Goal: Information Seeking & Learning: Learn about a topic

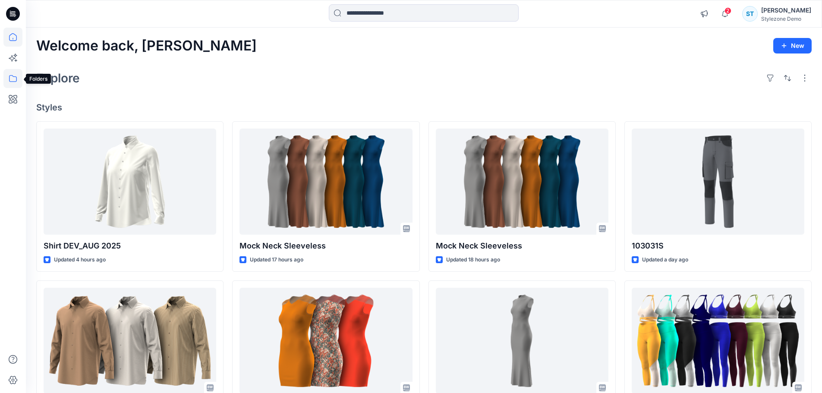
click at [19, 81] on icon at bounding box center [12, 78] width 19 height 19
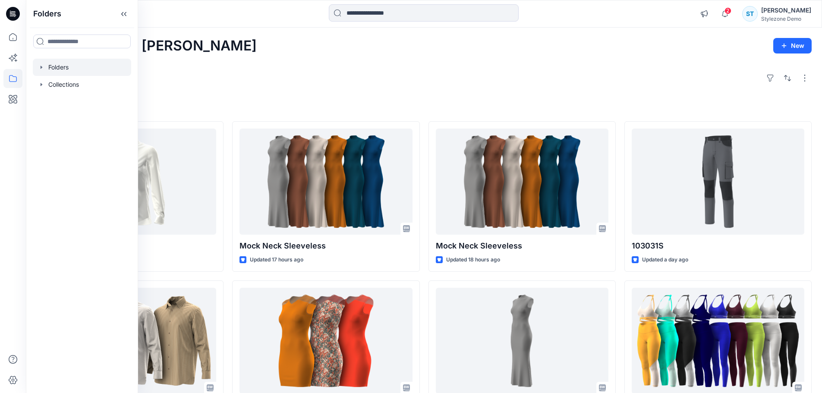
click at [43, 67] on icon "button" at bounding box center [41, 67] width 7 height 7
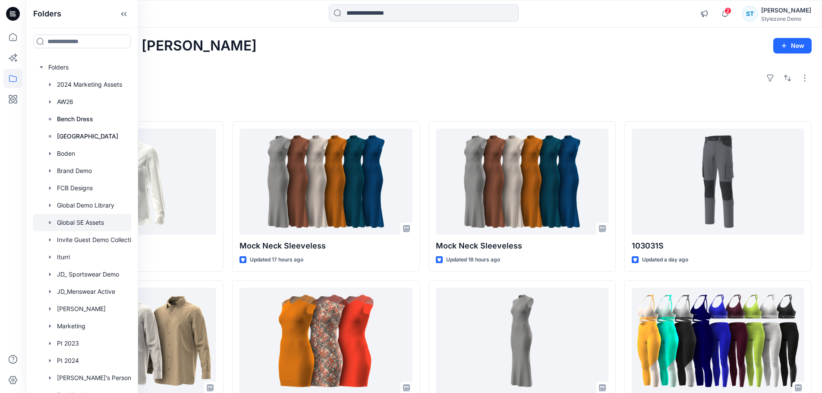
click at [73, 220] on div at bounding box center [93, 222] width 121 height 17
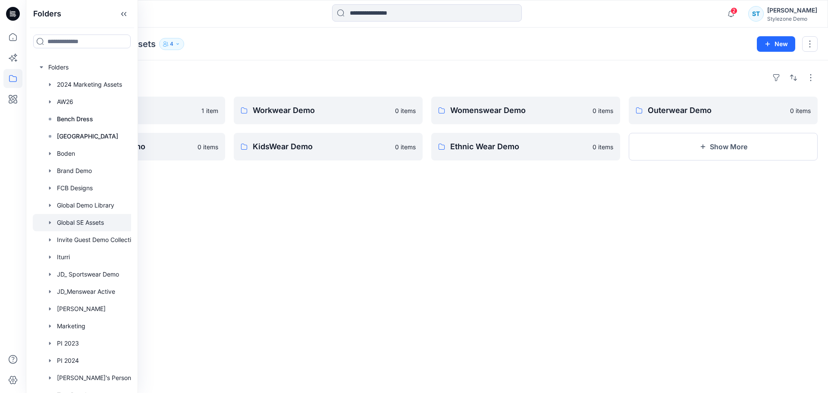
click at [295, 69] on div "Folders Denim_Demo 1 item Menswear Active Demo 0 items Workwear Demo 0 items Ki…" at bounding box center [427, 226] width 803 height 333
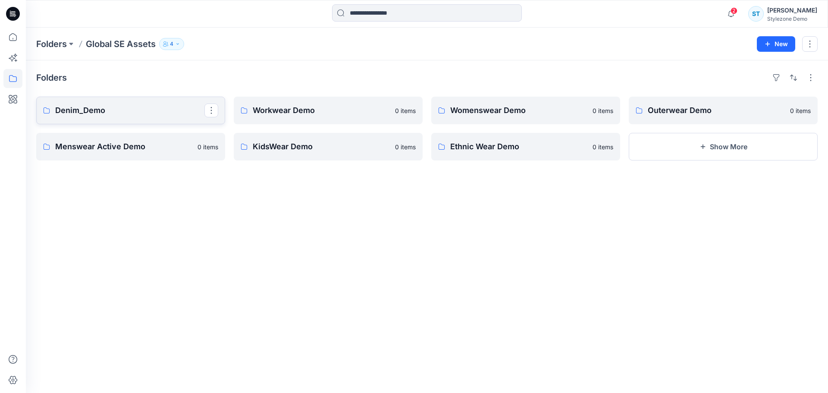
click at [75, 109] on p "Denim_Demo" at bounding box center [129, 110] width 149 height 12
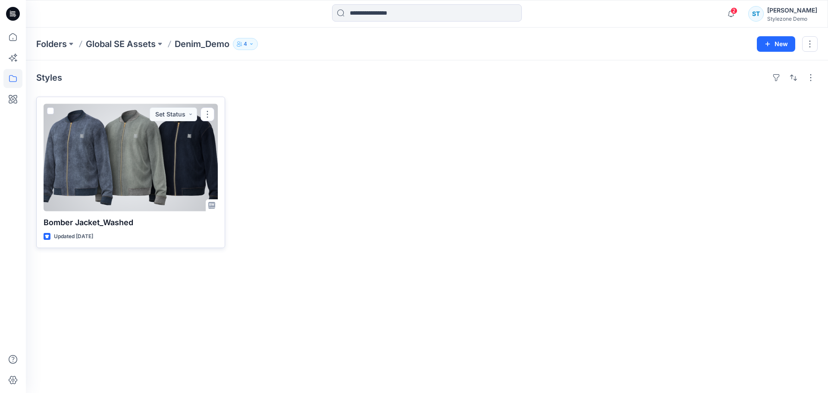
click at [119, 181] on div at bounding box center [131, 157] width 174 height 107
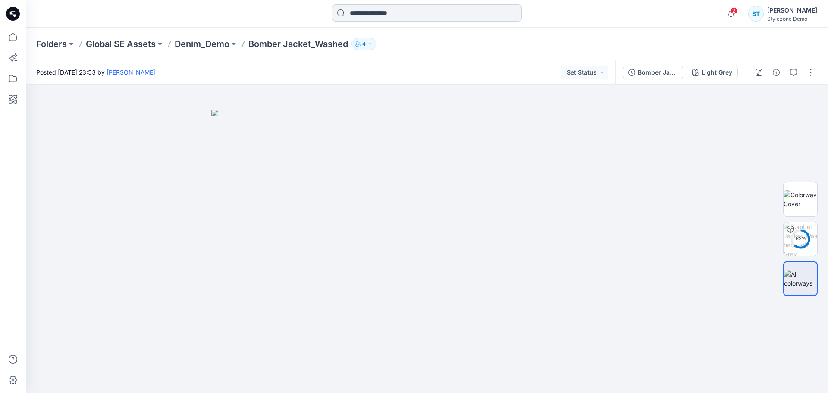
click at [385, 10] on input at bounding box center [427, 12] width 190 height 17
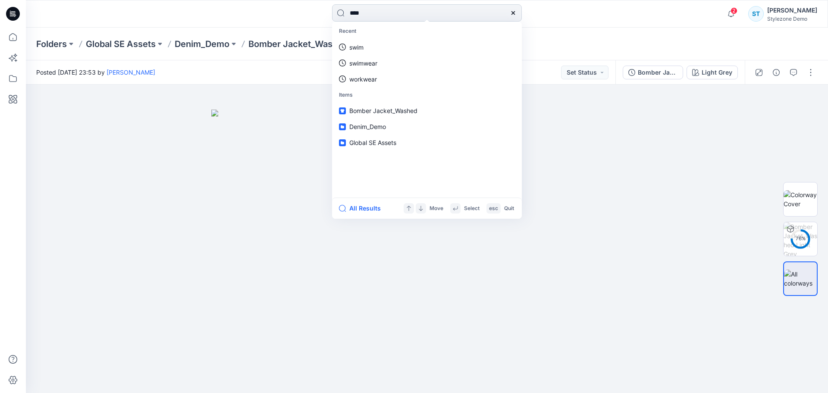
type input "*****"
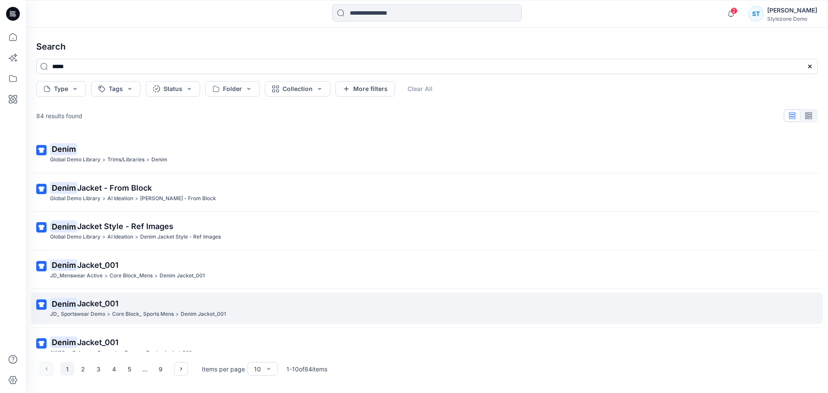
click at [106, 300] on span "Jacket_001" at bounding box center [97, 303] width 41 height 9
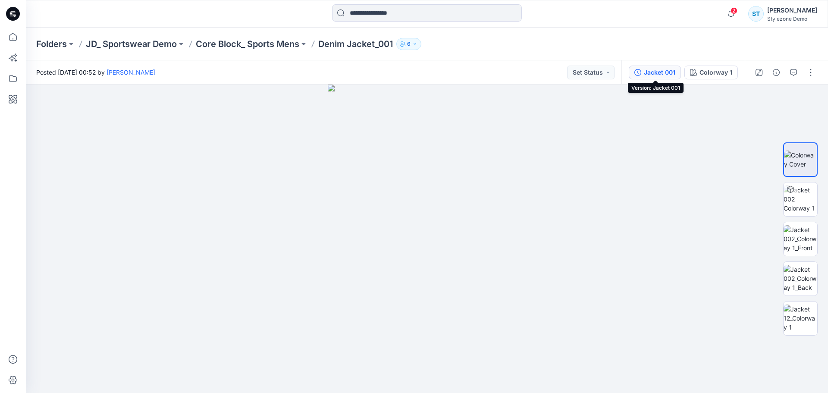
click at [664, 68] on div "Jacket 001" at bounding box center [659, 72] width 31 height 9
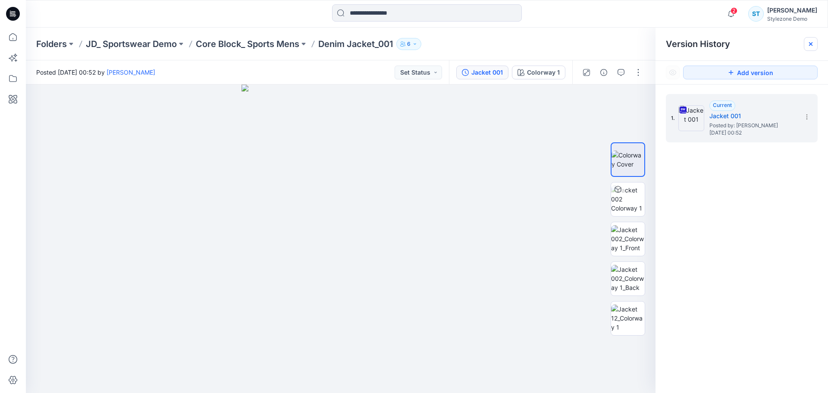
click at [813, 42] on icon at bounding box center [811, 44] width 7 height 7
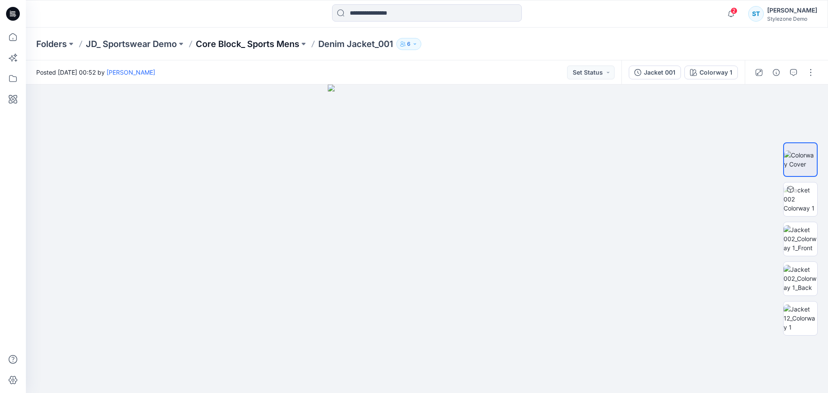
click at [257, 42] on p "Core Block_ Sports Mens" at bounding box center [248, 44] width 104 height 12
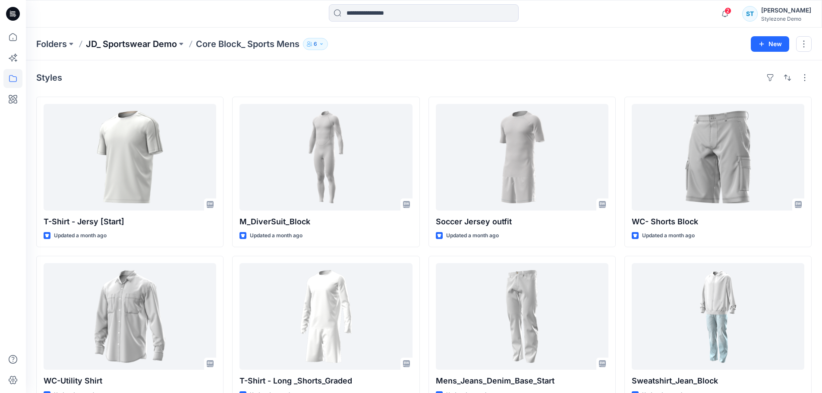
click at [155, 42] on p "JD_ Sportswear Demo" at bounding box center [131, 44] width 91 height 12
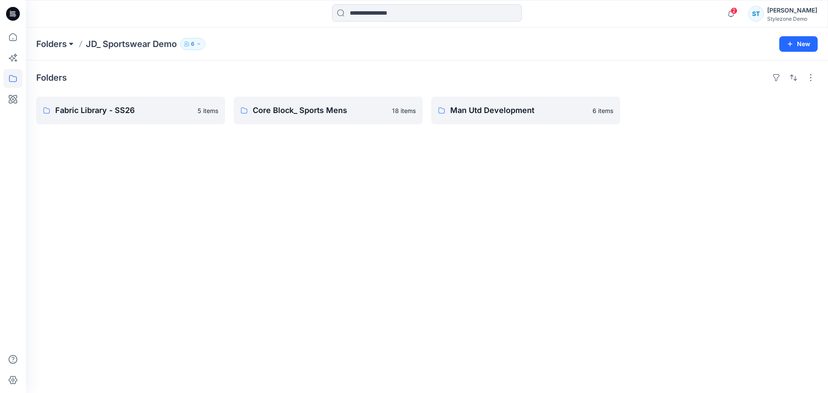
click at [67, 41] on button at bounding box center [71, 44] width 9 height 12
click at [247, 39] on div "Folders Folders 2024 Marketing Assets AW26 Bench Dress Block Library Boden Bran…" at bounding box center [393, 44] width 715 height 12
click at [7, 76] on icon at bounding box center [12, 78] width 19 height 19
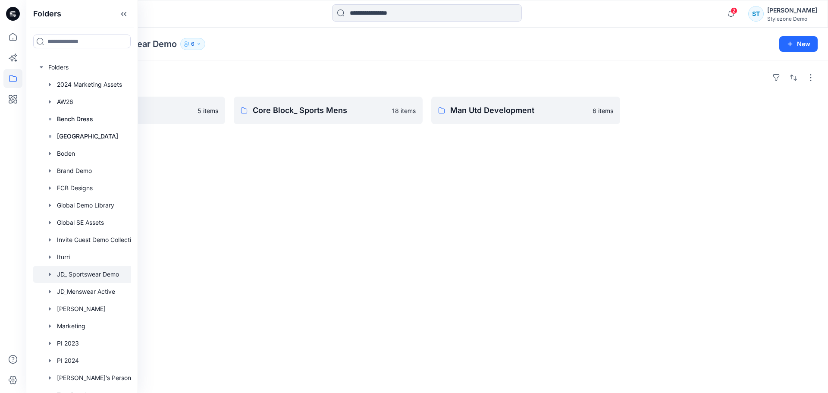
click at [274, 29] on div "Folders JD_ Sportswear Demo 6 New" at bounding box center [427, 44] width 803 height 33
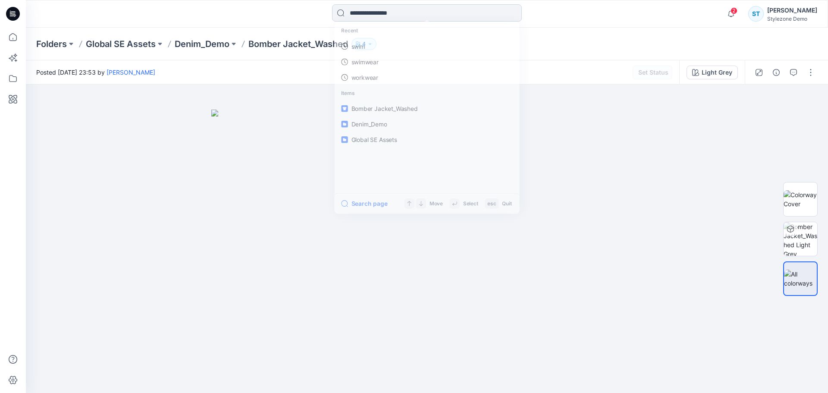
click at [372, 18] on input at bounding box center [427, 12] width 190 height 17
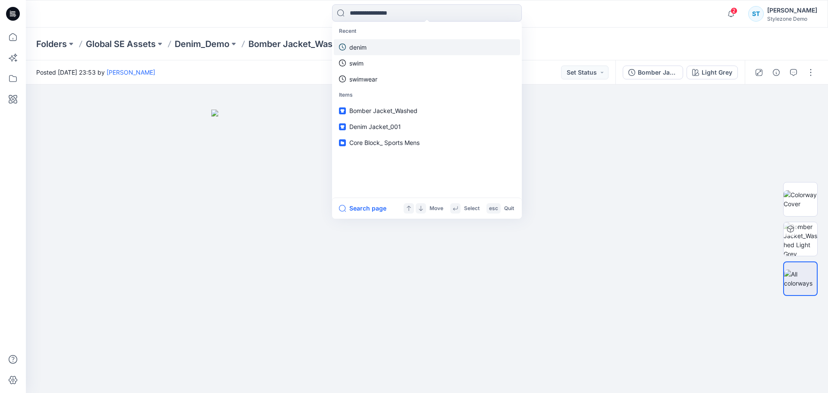
click at [367, 50] on link "denim" at bounding box center [427, 47] width 186 height 16
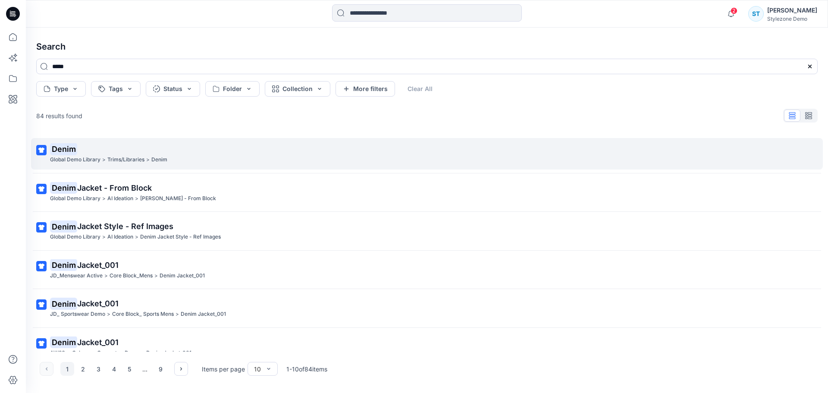
click at [63, 144] on mark "Denim" at bounding box center [63, 149] width 27 height 12
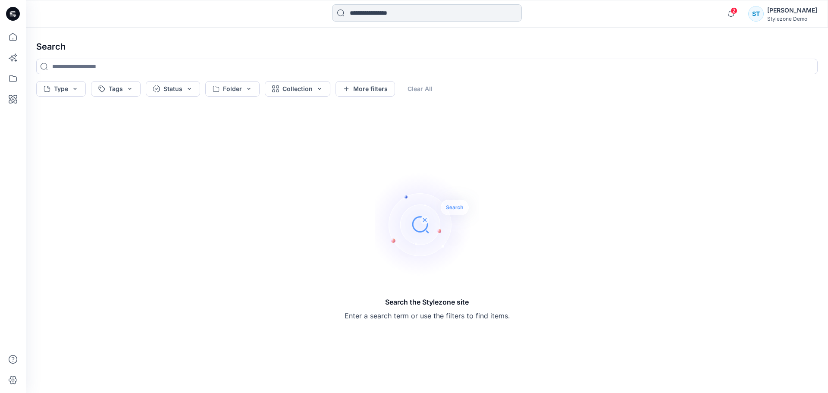
click at [396, 10] on input at bounding box center [427, 12] width 190 height 17
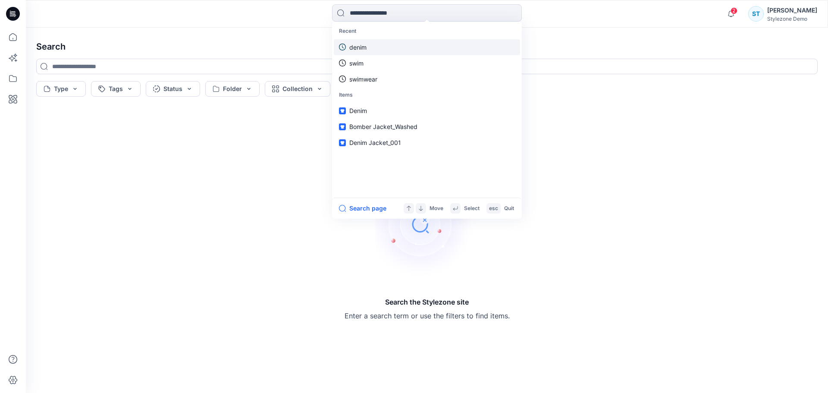
click at [351, 46] on p "denim" at bounding box center [357, 47] width 17 height 9
type input "*****"
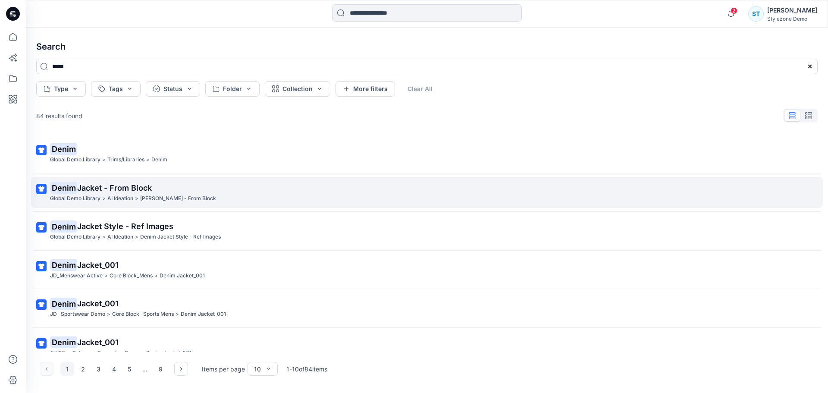
click at [82, 194] on p "Global Demo Library" at bounding box center [75, 198] width 50 height 9
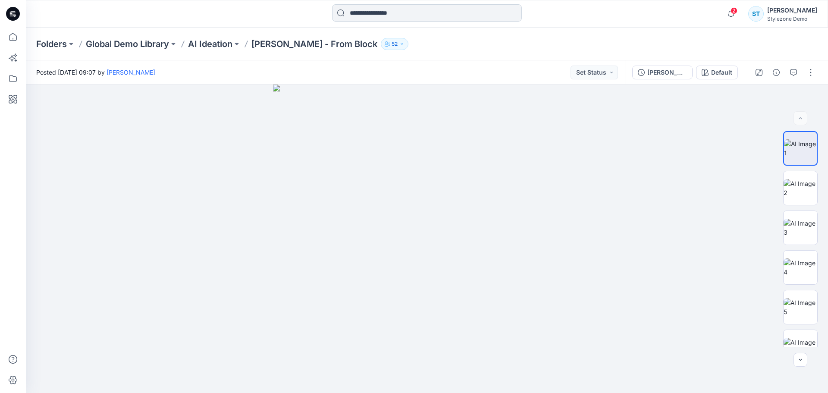
click at [410, 13] on input at bounding box center [427, 12] width 190 height 17
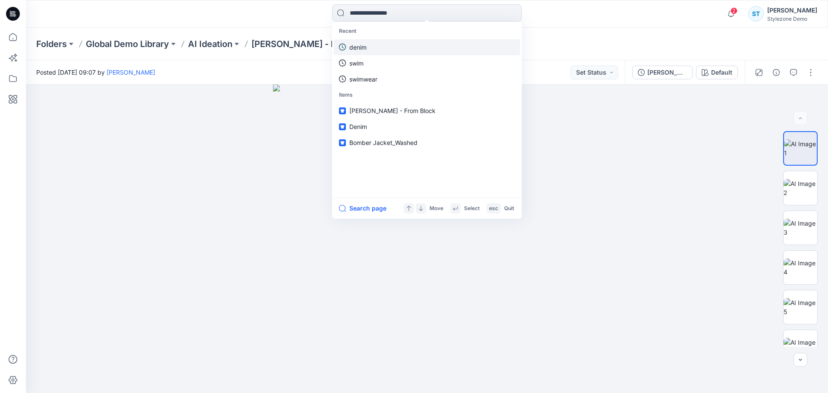
click at [362, 50] on p "denim" at bounding box center [357, 47] width 17 height 9
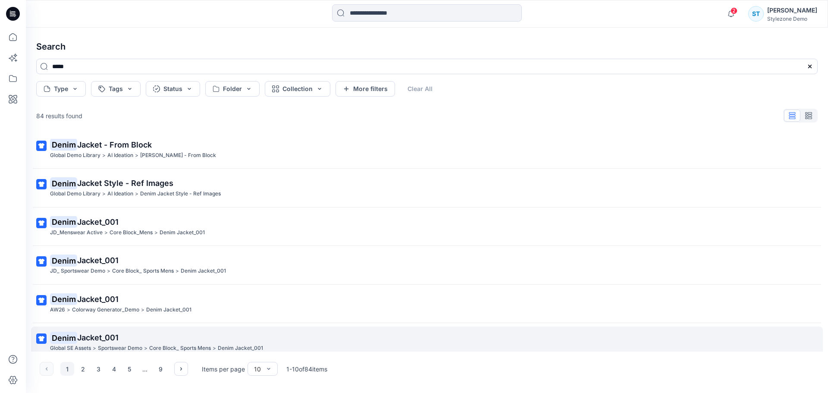
scroll to position [86, 0]
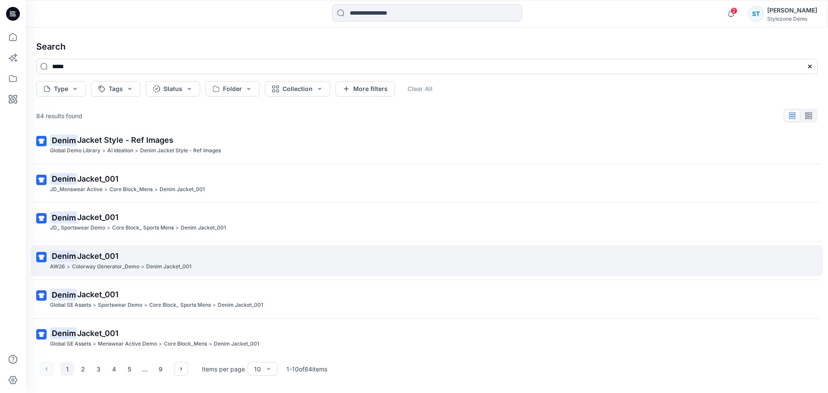
click at [106, 259] on span "Jacket_001" at bounding box center [97, 256] width 41 height 9
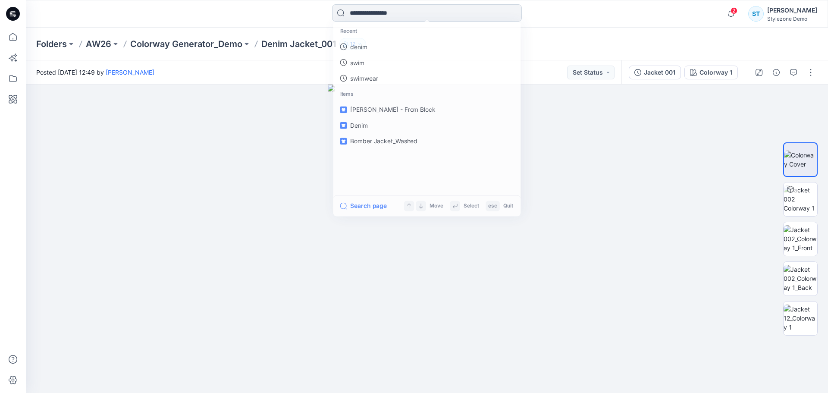
click at [346, 14] on input at bounding box center [427, 12] width 190 height 17
click at [356, 47] on p "denim" at bounding box center [357, 47] width 17 height 9
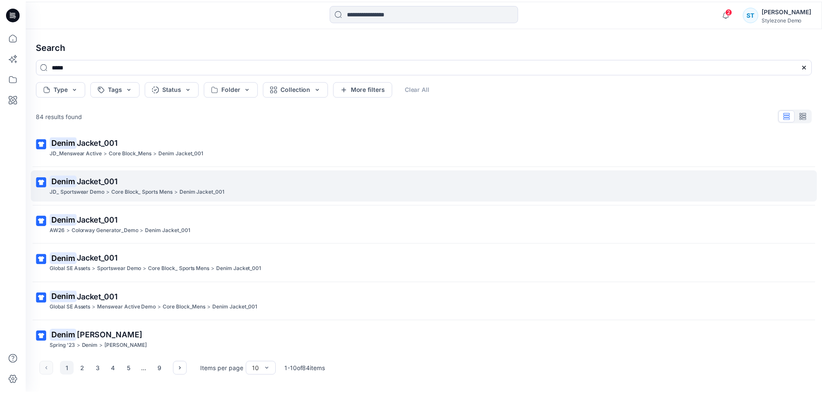
scroll to position [129, 0]
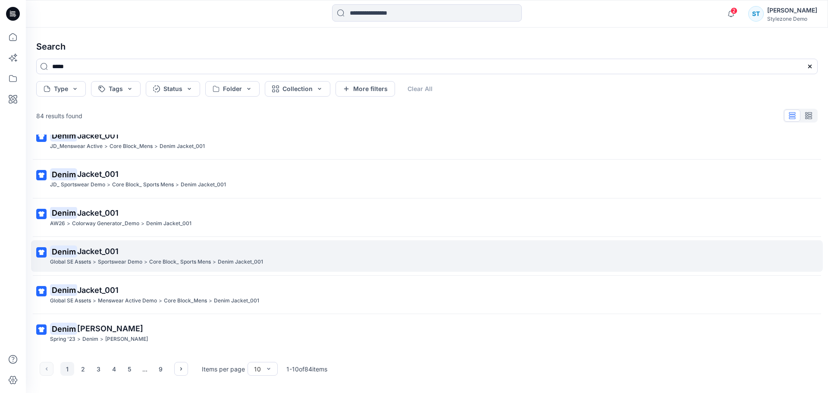
click at [91, 255] on span "Jacket_001" at bounding box center [97, 251] width 41 height 9
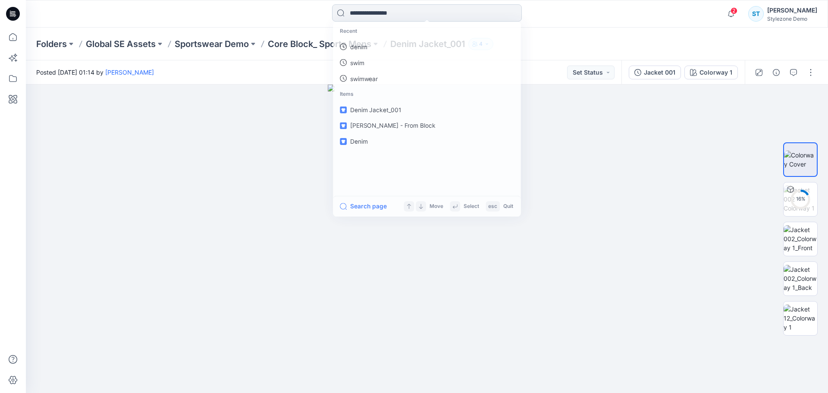
click at [405, 10] on input at bounding box center [427, 12] width 190 height 17
click at [264, 11] on div "Recent denim swim swimwear Items Denim Jacket_001 Denim Jacket_001 Denim Jacket…" at bounding box center [427, 13] width 401 height 19
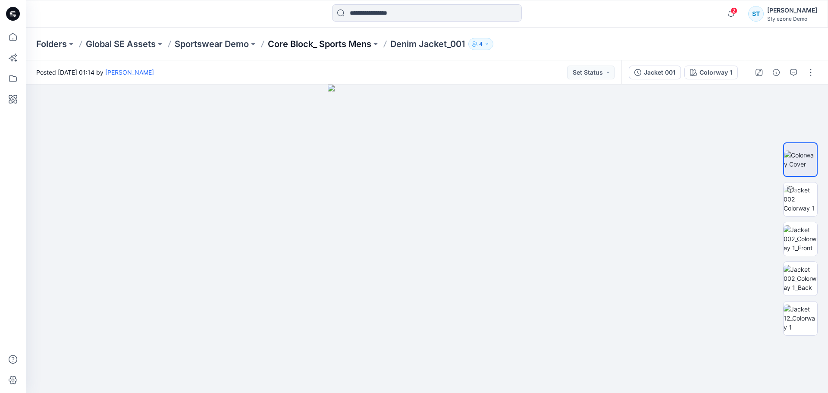
click at [315, 47] on p "Core Block_ Sports Mens" at bounding box center [320, 44] width 104 height 12
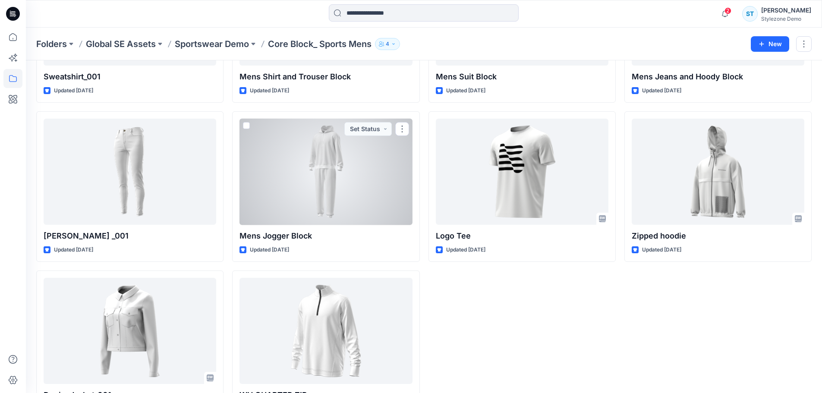
scroll to position [502, 0]
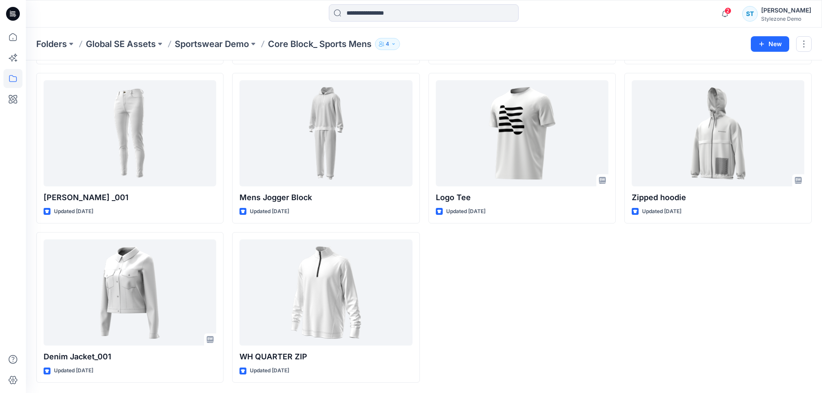
click at [242, 51] on div "Folders Global SE Assets Sportswear Demo Core Block_ Sports Mens 4 New" at bounding box center [424, 44] width 796 height 33
click at [242, 44] on p "Sportswear Demo" at bounding box center [212, 44] width 74 height 12
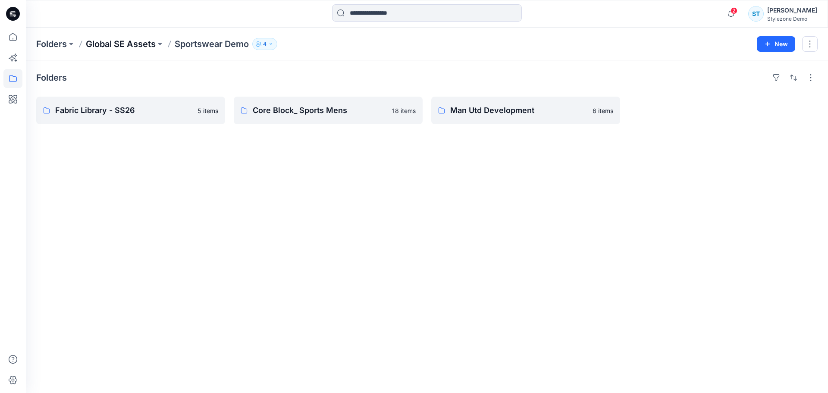
click at [139, 43] on p "Global SE Assets" at bounding box center [121, 44] width 70 height 12
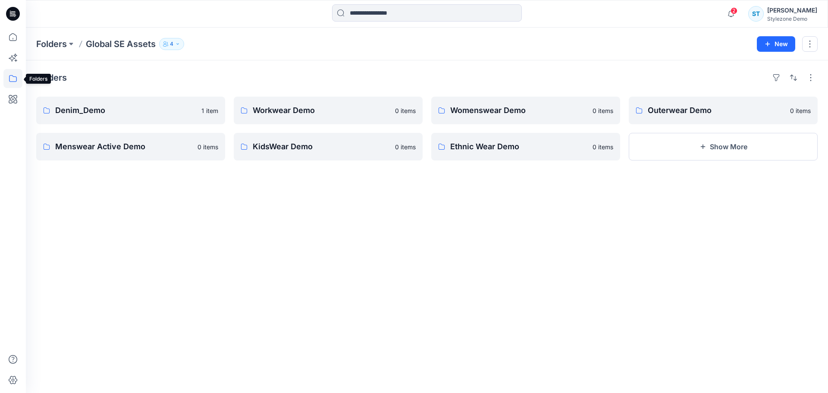
click at [9, 77] on icon at bounding box center [12, 78] width 19 height 19
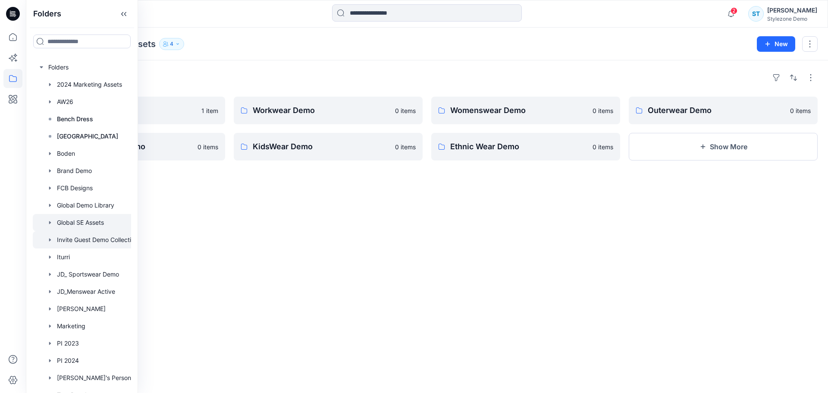
click at [79, 236] on div at bounding box center [93, 239] width 121 height 17
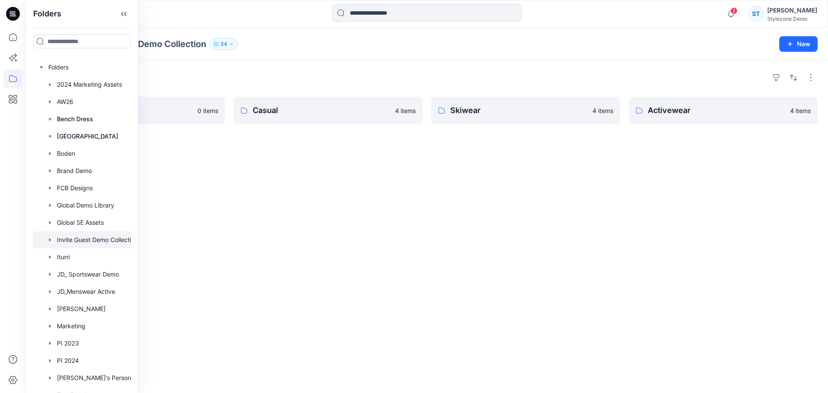
click at [329, 227] on div "Folders Moodboard & Assets 0 items Casual 4 items Skiwear 4 items Activewear 4 …" at bounding box center [427, 226] width 803 height 333
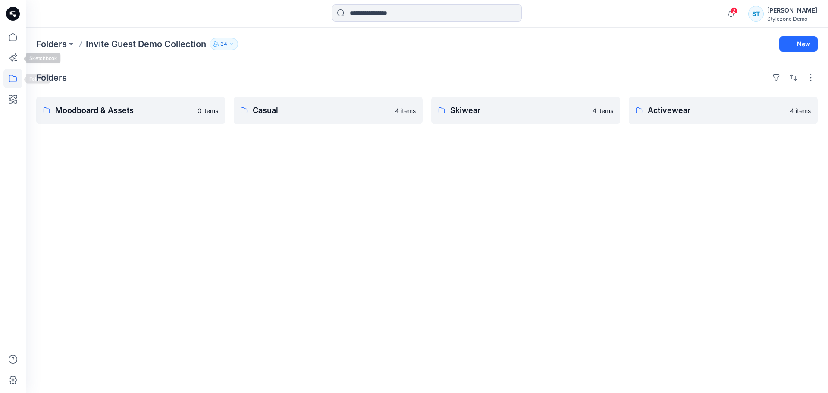
click at [11, 76] on icon at bounding box center [13, 78] width 8 height 7
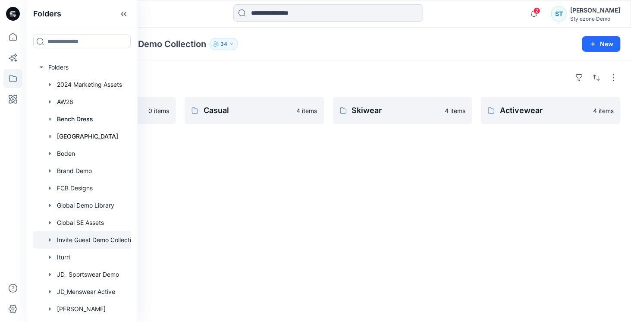
click at [235, 173] on div "Folders Moodboard & Assets 0 items Casual 4 items Skiwear 4 items Activewear 4 …" at bounding box center [328, 190] width 605 height 261
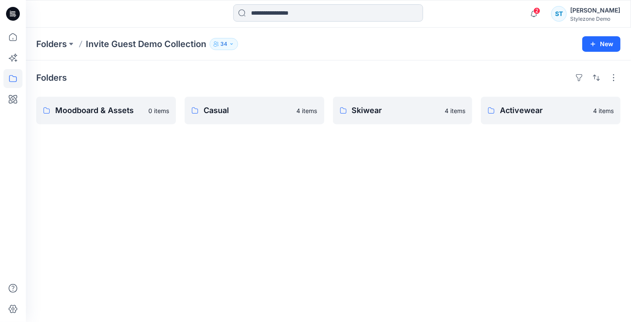
click at [287, 12] on input at bounding box center [328, 12] width 190 height 17
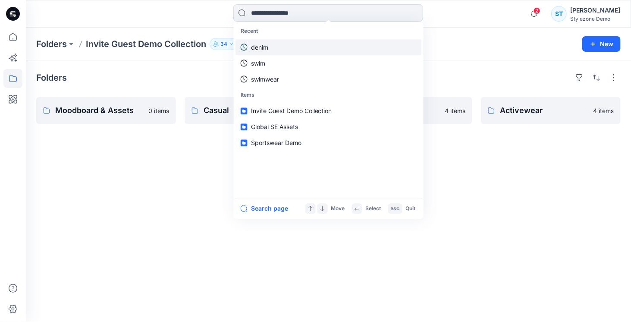
click at [266, 46] on p "denim" at bounding box center [259, 47] width 17 height 9
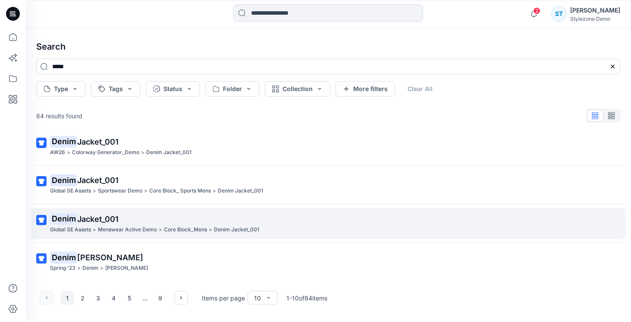
scroll to position [239, 0]
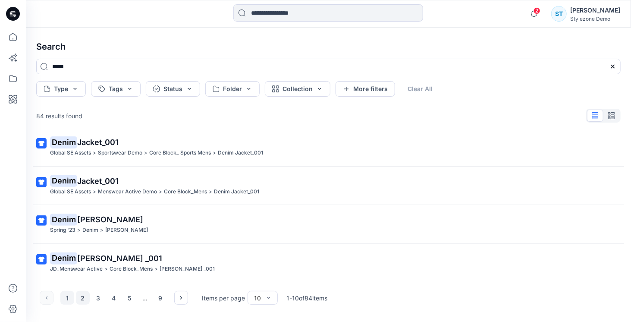
click at [81, 299] on button "2" at bounding box center [83, 298] width 14 height 14
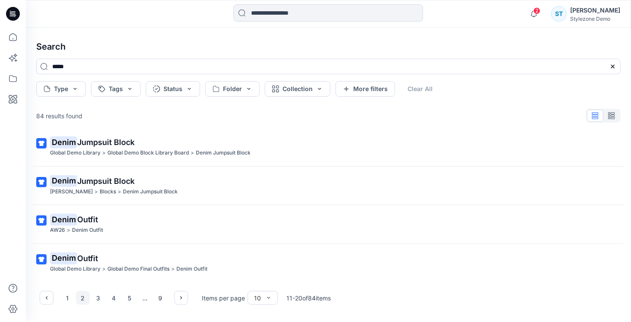
click at [130, 255] on p "Denim Outfit" at bounding box center [327, 258] width 555 height 12
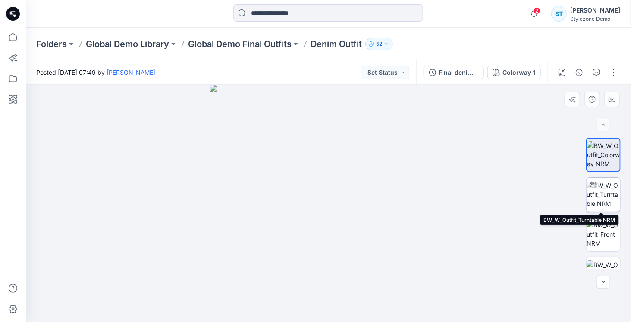
click at [609, 197] on img at bounding box center [604, 194] width 34 height 27
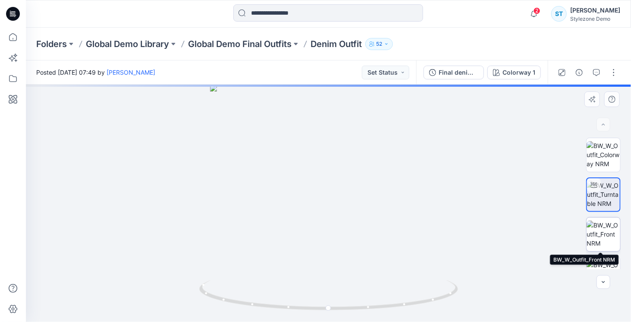
click at [606, 235] on img at bounding box center [604, 233] width 34 height 27
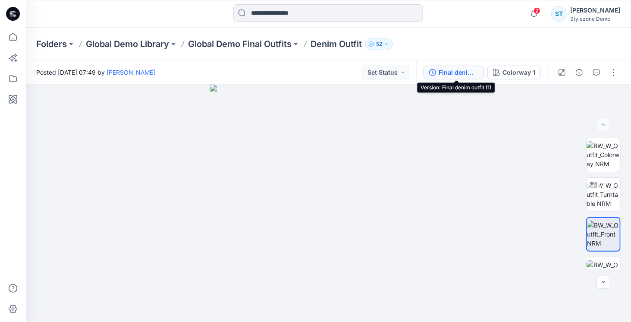
click at [478, 69] on div "Final denim outfit (1)" at bounding box center [459, 72] width 40 height 9
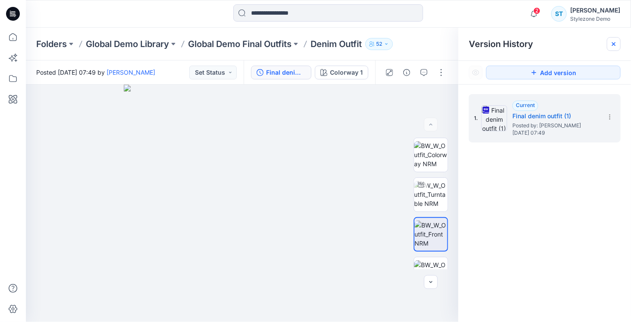
click at [615, 44] on icon at bounding box center [614, 44] width 7 height 7
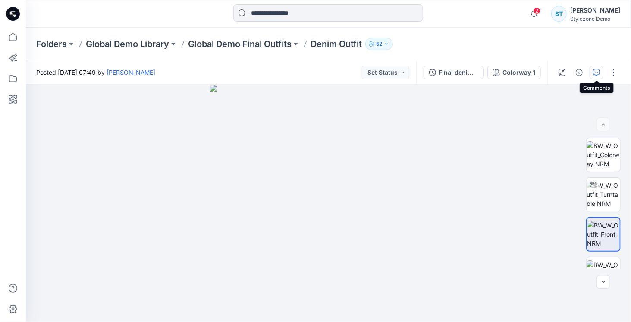
click at [597, 71] on icon "button" at bounding box center [596, 72] width 7 height 7
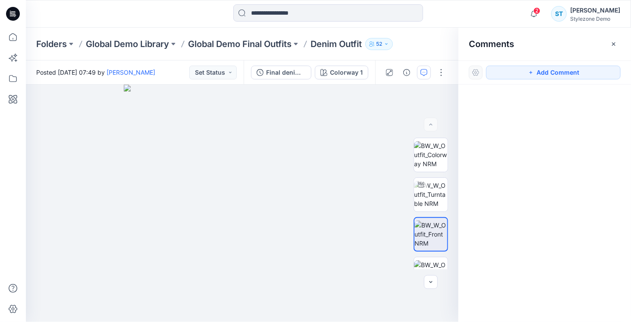
click at [613, 43] on icon "button" at bounding box center [614, 44] width 7 height 7
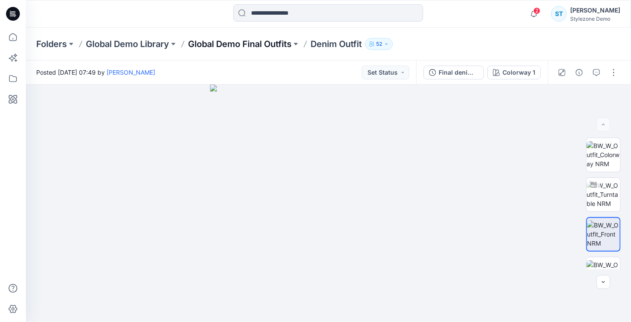
click at [289, 44] on p "Global Demo Final Outfits" at bounding box center [240, 44] width 104 height 12
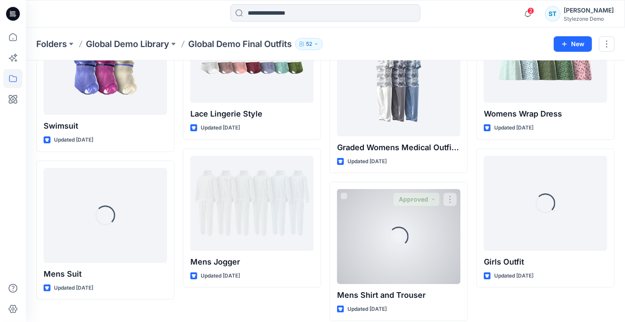
scroll to position [3131, 0]
